Goal: Information Seeking & Learning: Learn about a topic

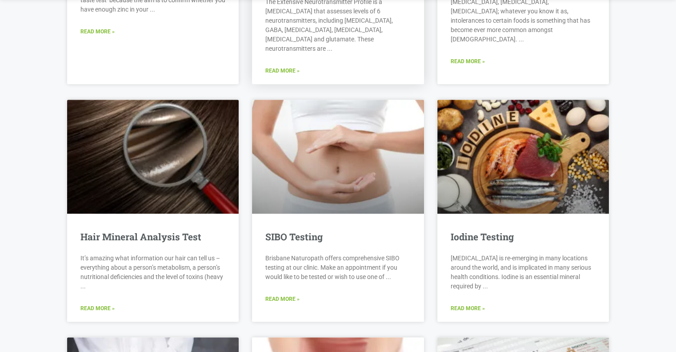
scroll to position [934, 0]
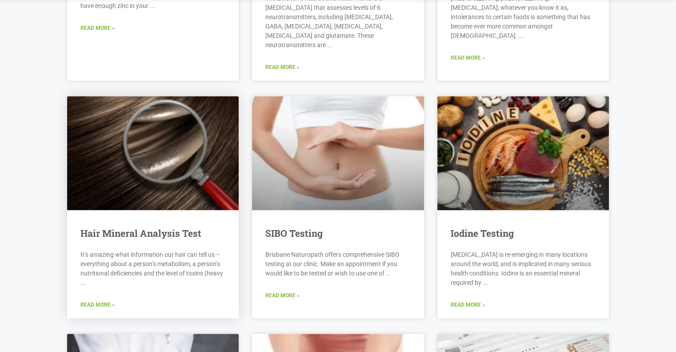
click at [110, 301] on link "Read More »" at bounding box center [97, 305] width 34 height 8
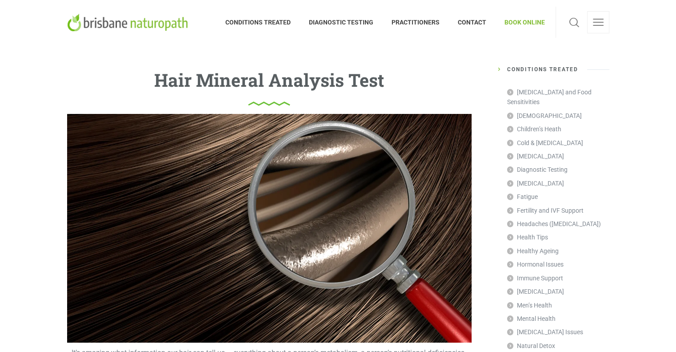
click at [162, 21] on img at bounding box center [129, 22] width 124 height 18
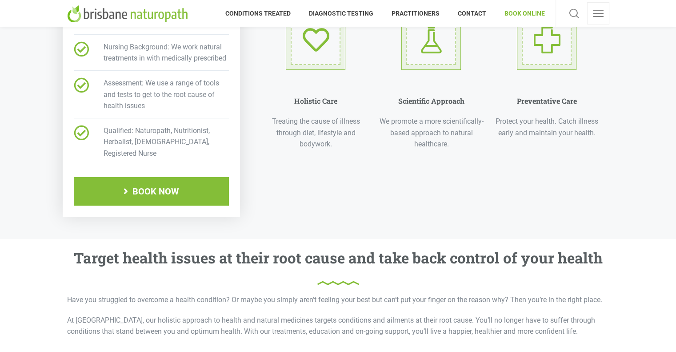
scroll to position [356, 0]
